Goal: Information Seeking & Learning: Learn about a topic

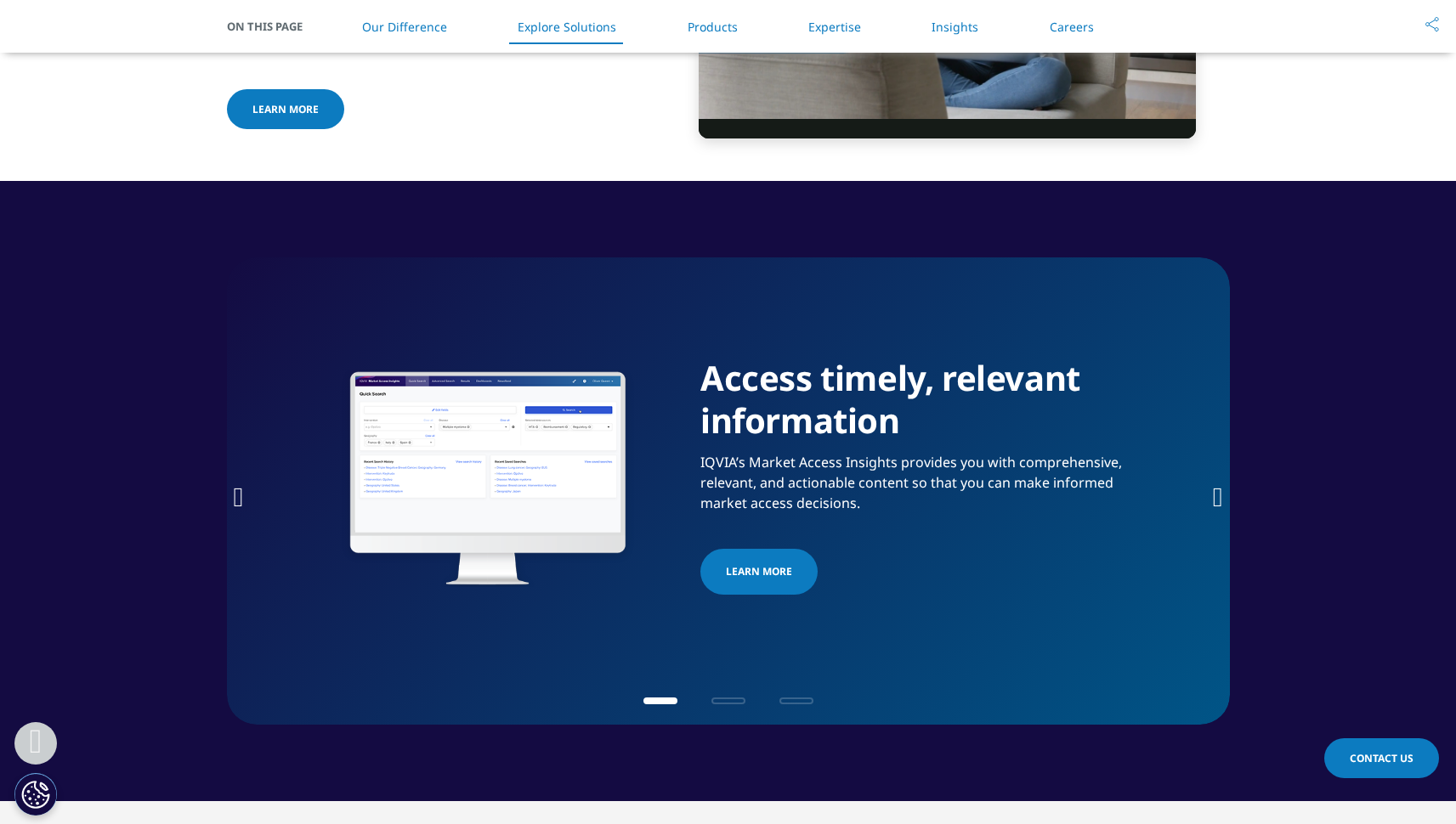
scroll to position [2393, 0]
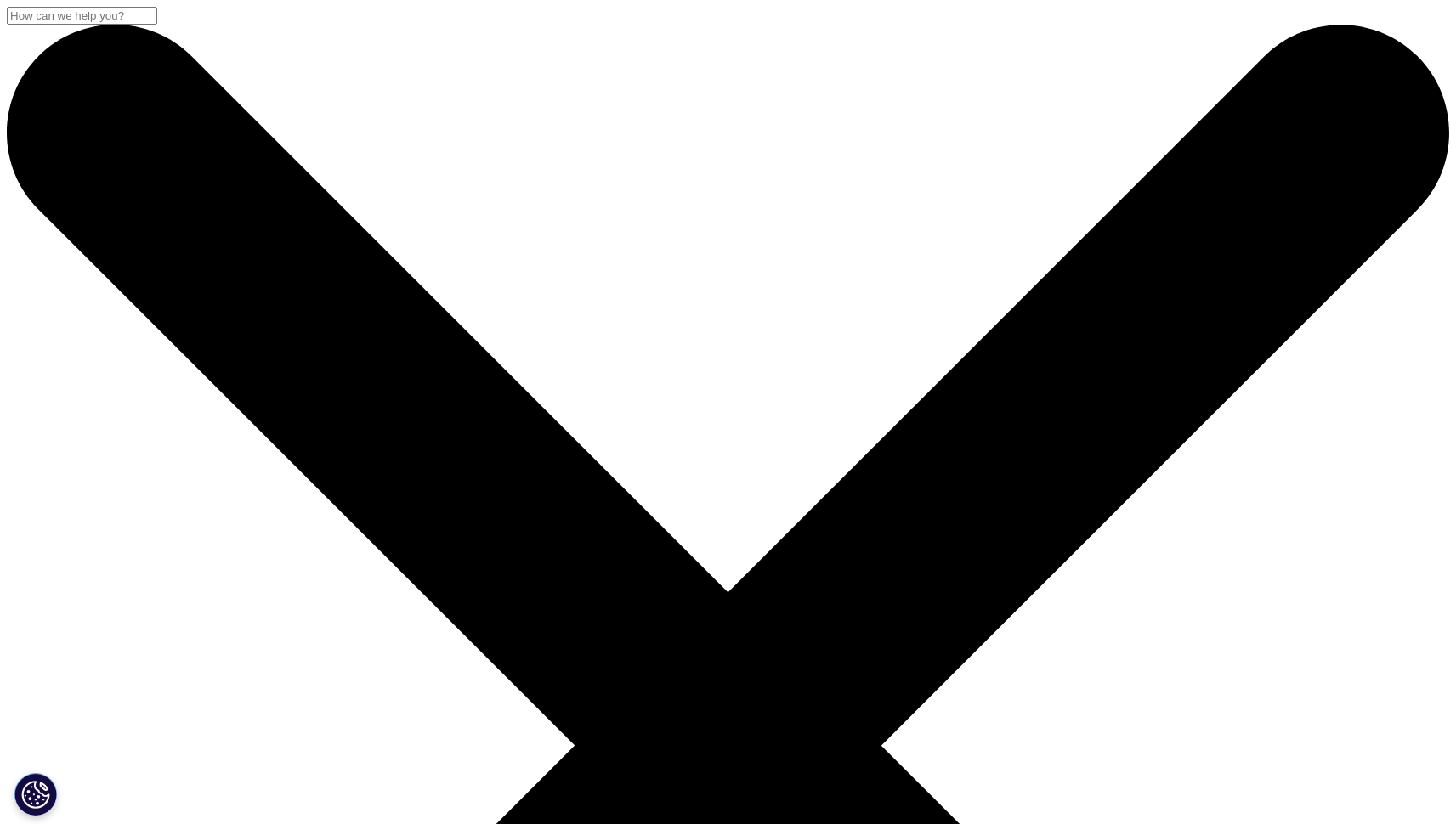
scroll to position [5, 0]
